Goal: Check status: Check status

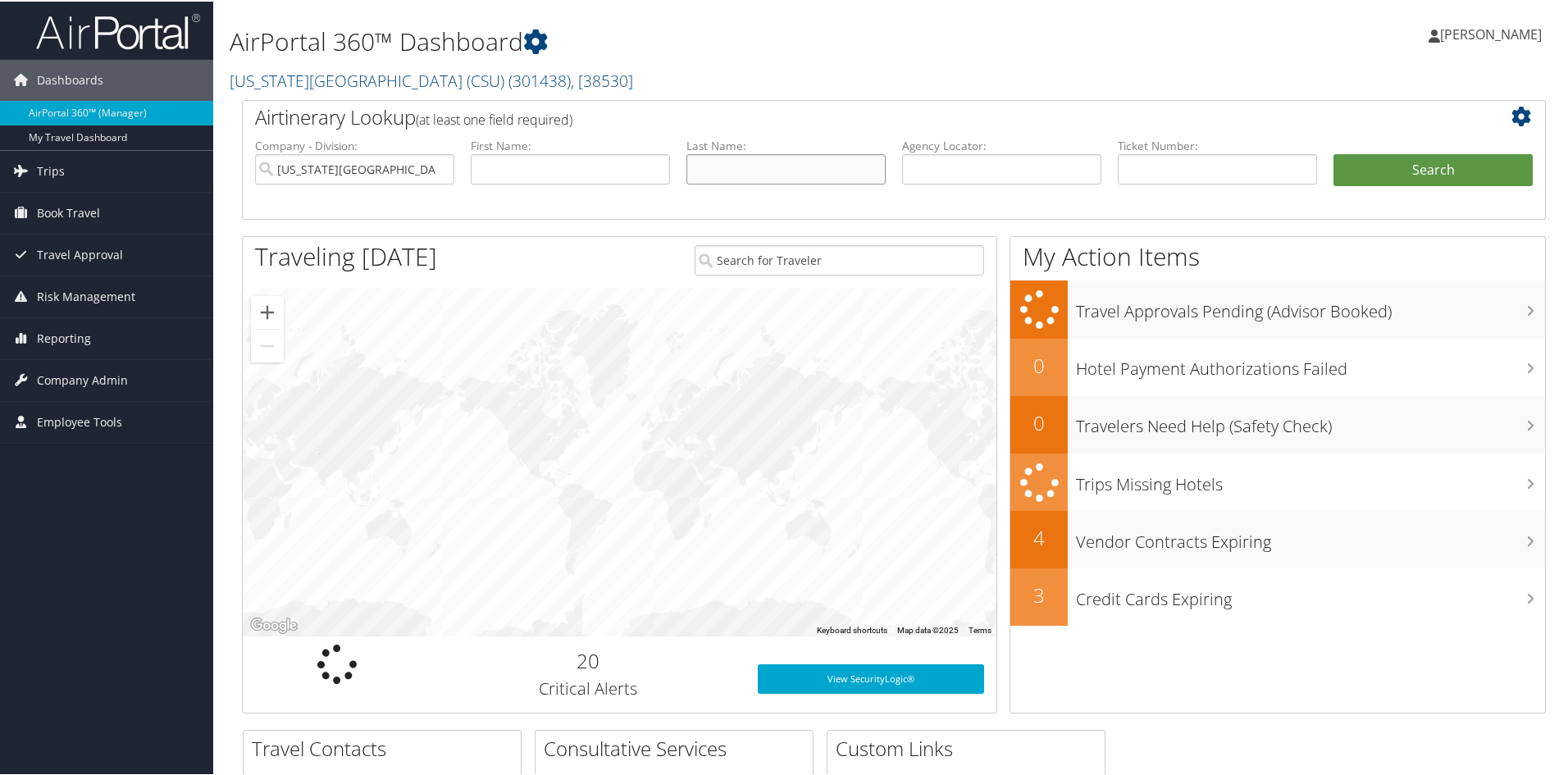
click at [756, 162] on input "text" at bounding box center [786, 167] width 199 height 31
type input "gallardo"
click at [1334, 152] on button "Search" at bounding box center [1433, 169] width 199 height 33
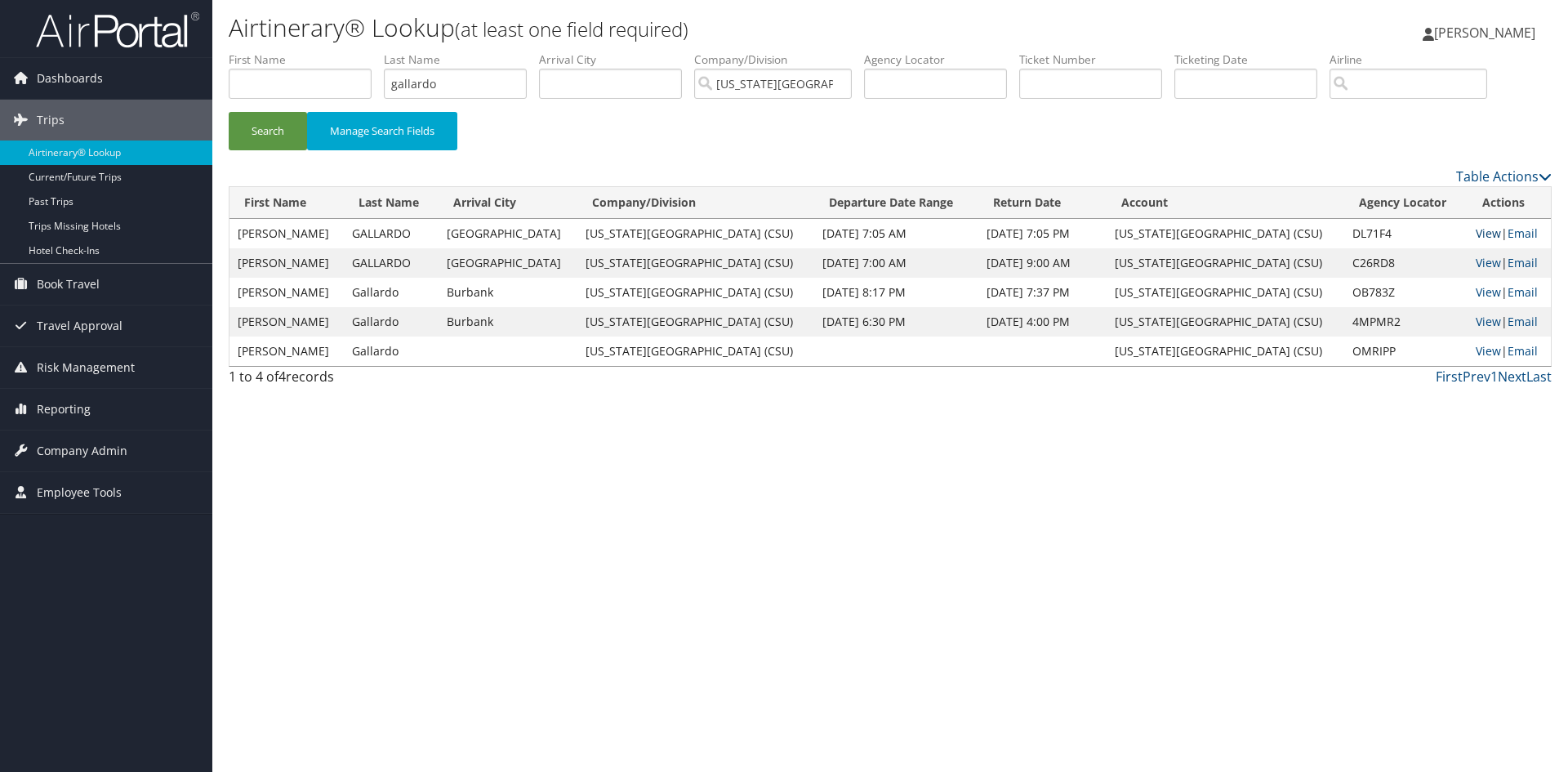
click at [1476, 232] on link "View" at bounding box center [1488, 233] width 26 height 16
drag, startPoint x: 455, startPoint y: 88, endPoint x: 289, endPoint y: 67, distance: 167.3
click at [296, 51] on ul "First Name Last Name gallardo Departure City Arrival City Company/Division Cali…" at bounding box center [890, 51] width 1323 height 0
type input "perez"
click at [229, 112] on button "Search" at bounding box center [268, 131] width 78 height 39
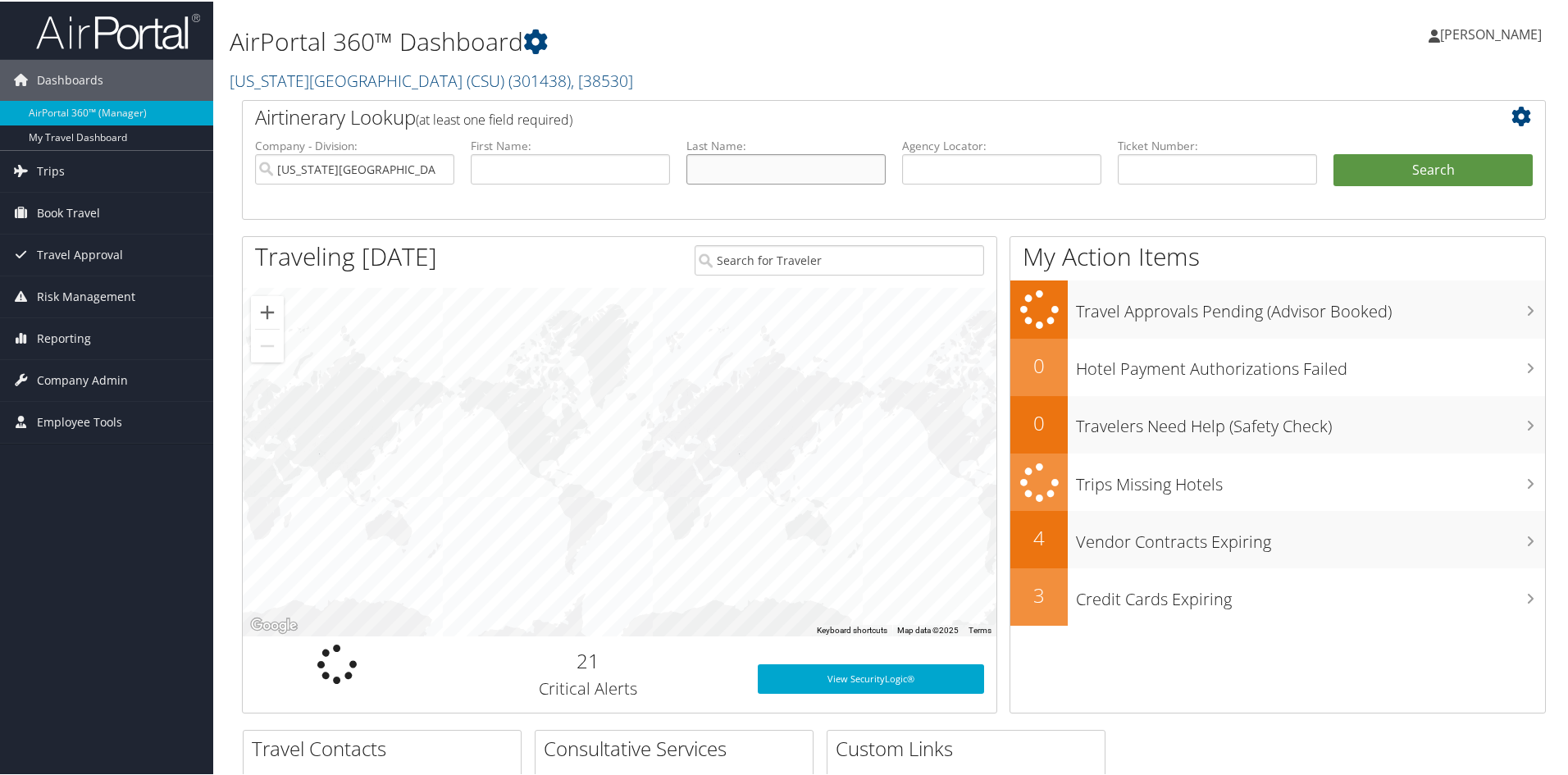
click at [726, 165] on input "text" at bounding box center [786, 167] width 199 height 31
type input "[PERSON_NAME]"
click at [1334, 152] on button "Search" at bounding box center [1433, 169] width 199 height 33
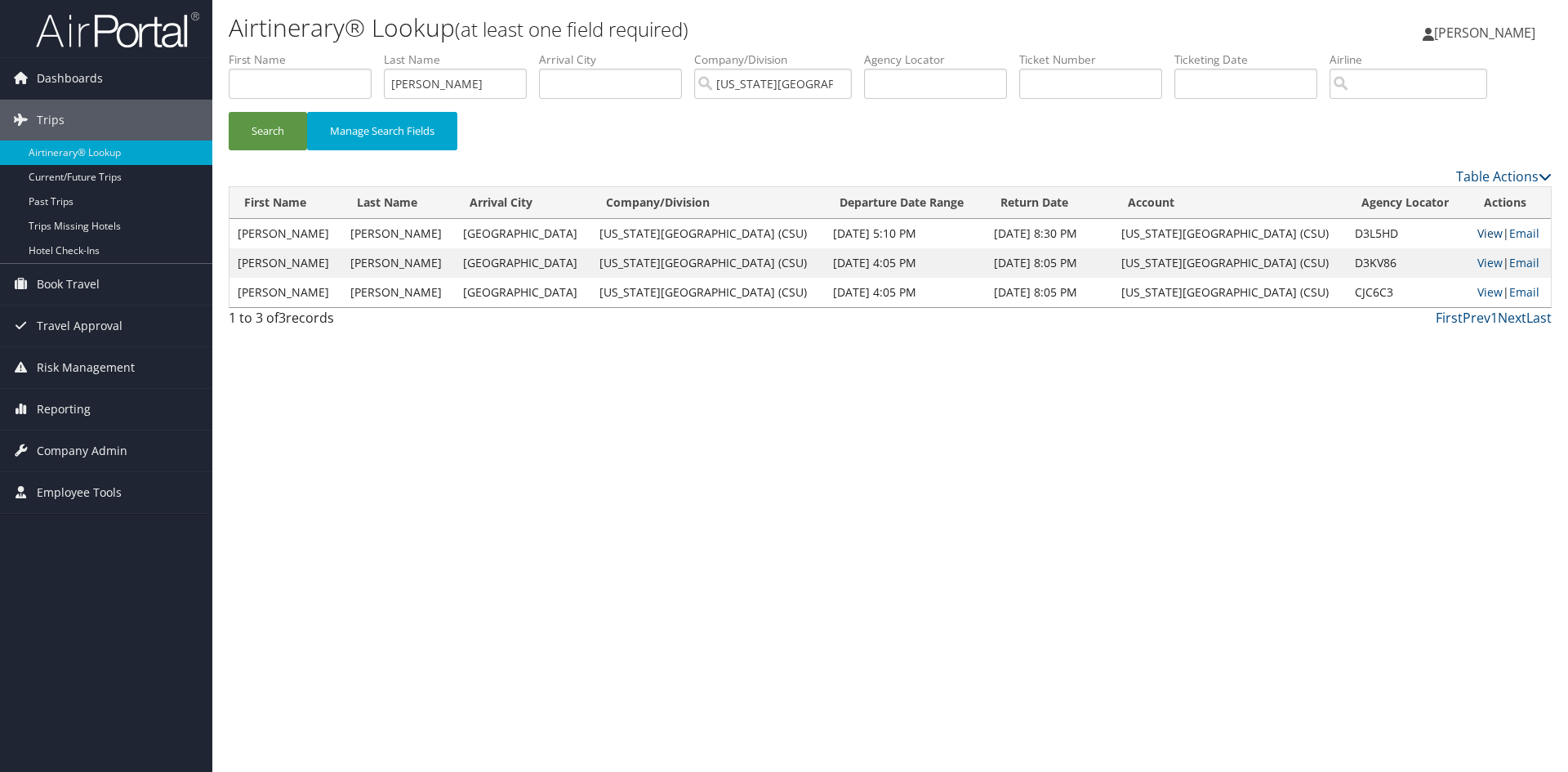
click at [1477, 232] on link "View" at bounding box center [1490, 233] width 26 height 16
